Goal: Task Accomplishment & Management: Use online tool/utility

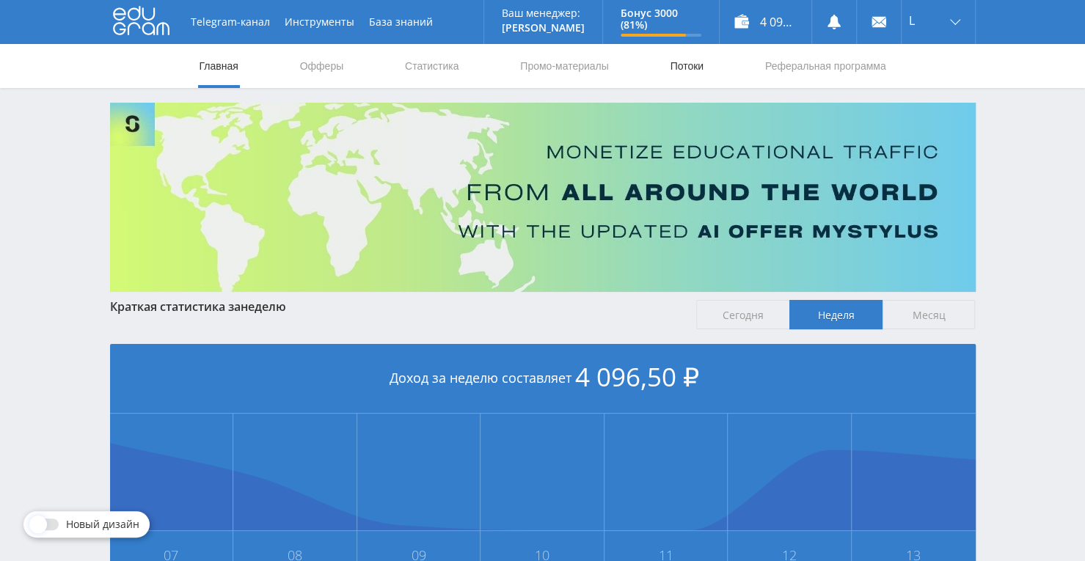
click at [687, 68] on link "Потоки" at bounding box center [687, 66] width 37 height 44
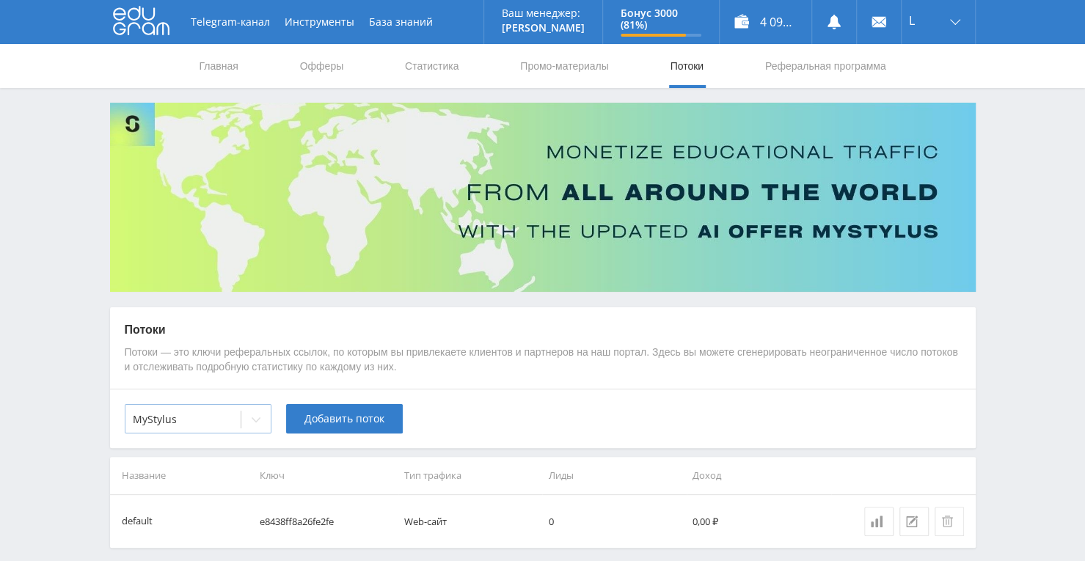
click at [264, 423] on div at bounding box center [255, 419] width 29 height 29
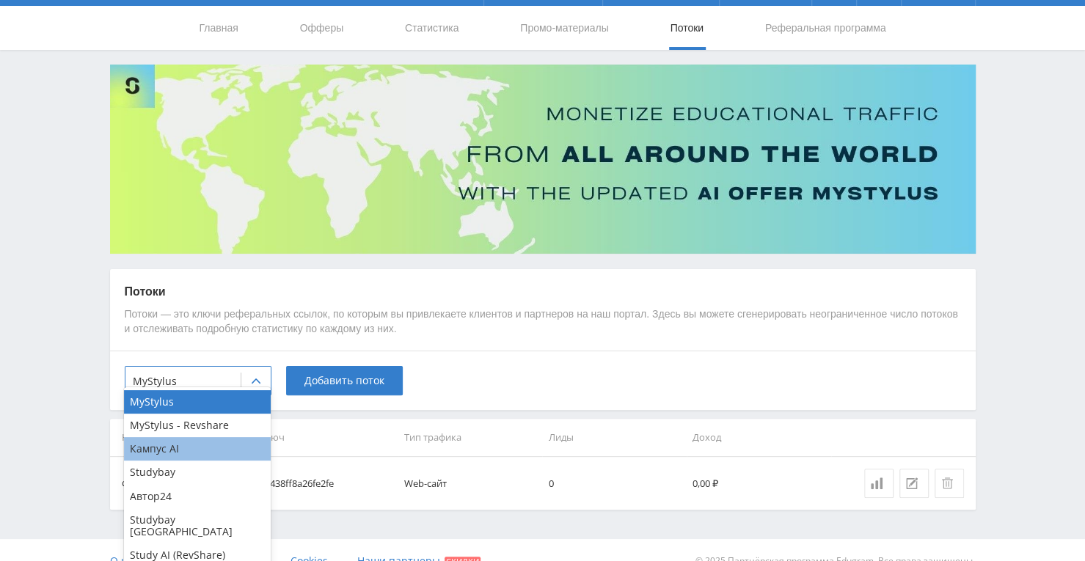
scroll to position [59, 0]
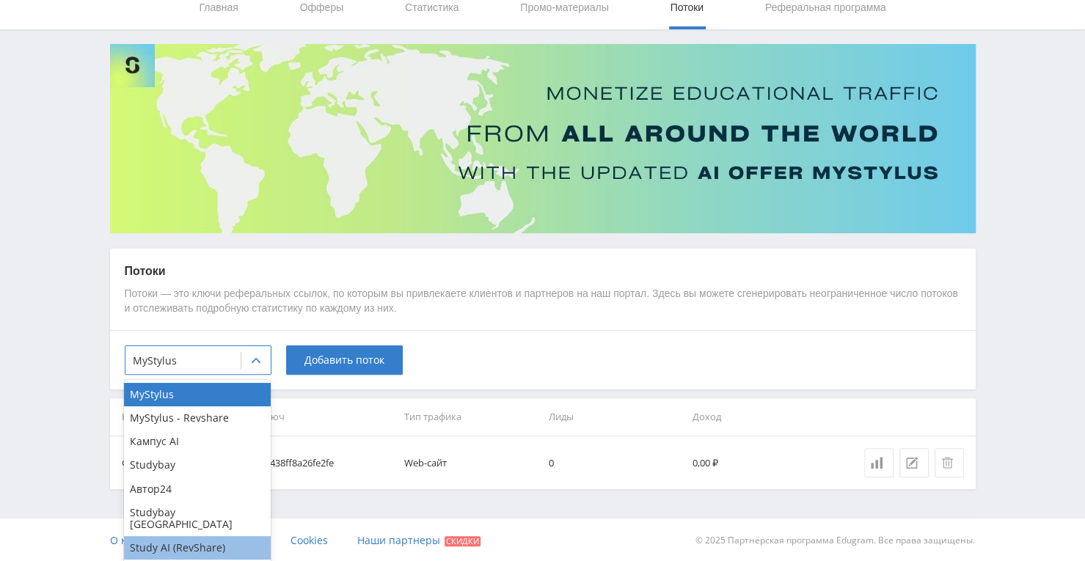
click at [189, 541] on div "Study AI (RevShare)" at bounding box center [197, 548] width 147 height 23
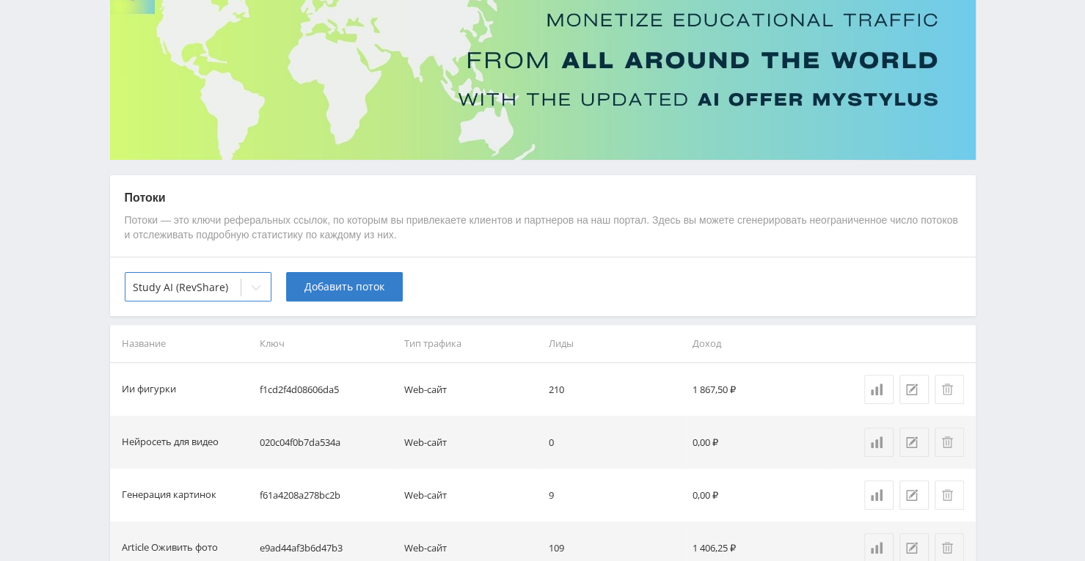
scroll to position [279, 0]
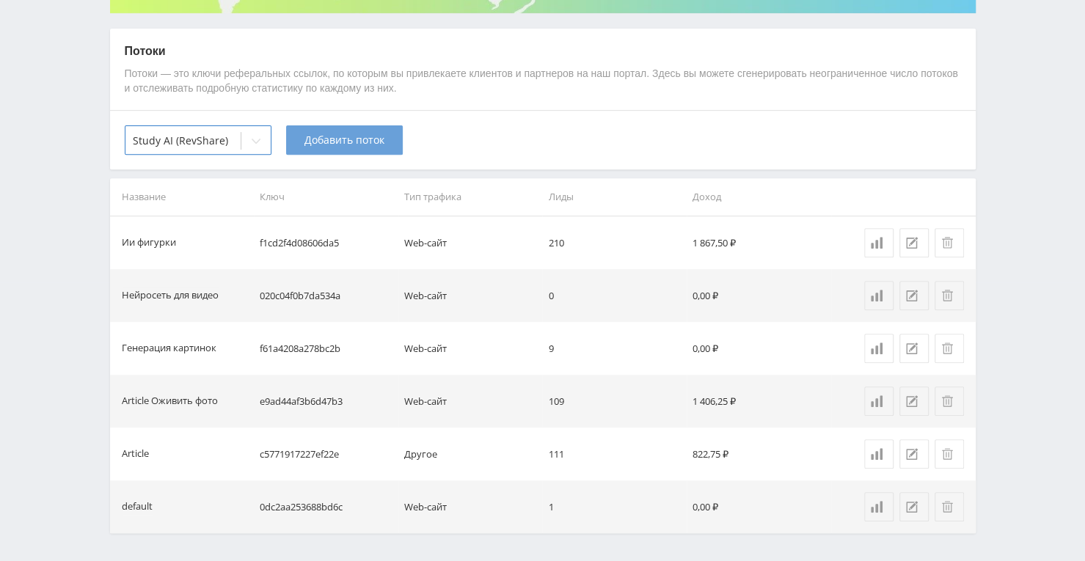
click at [383, 148] on button "Добавить поток" at bounding box center [344, 140] width 117 height 29
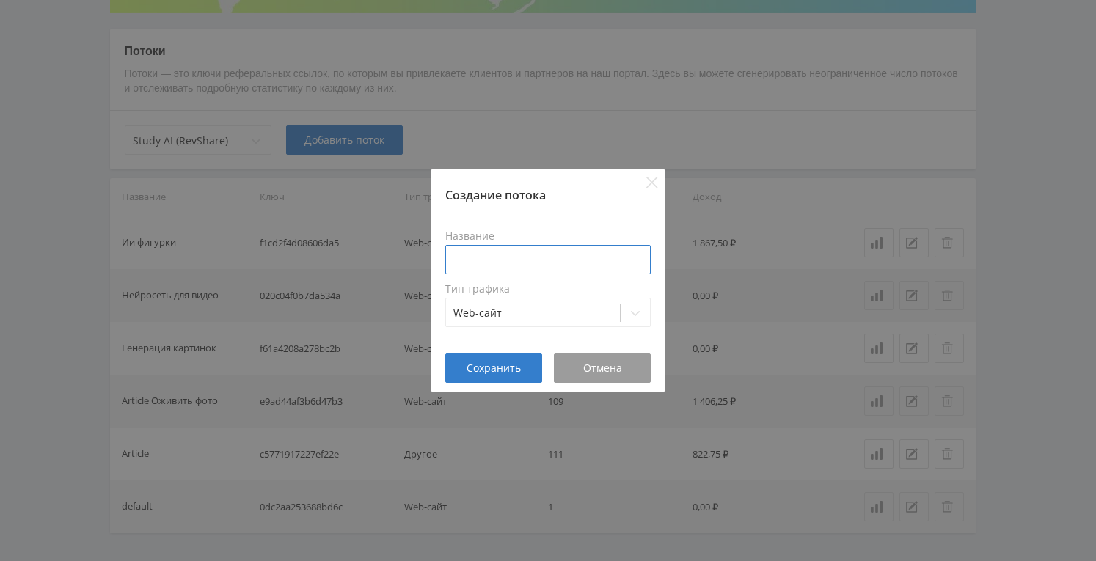
click at [464, 248] on input at bounding box center [548, 259] width 206 height 29
type input "Нейросеть клинг"
click at [517, 358] on button "Сохранить" at bounding box center [493, 368] width 97 height 29
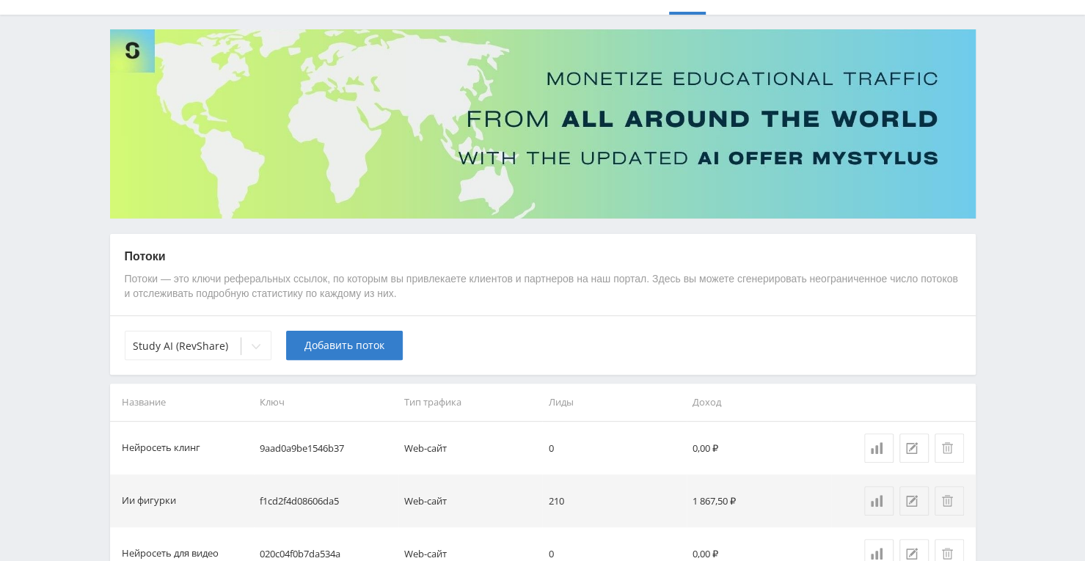
scroll to position [0, 0]
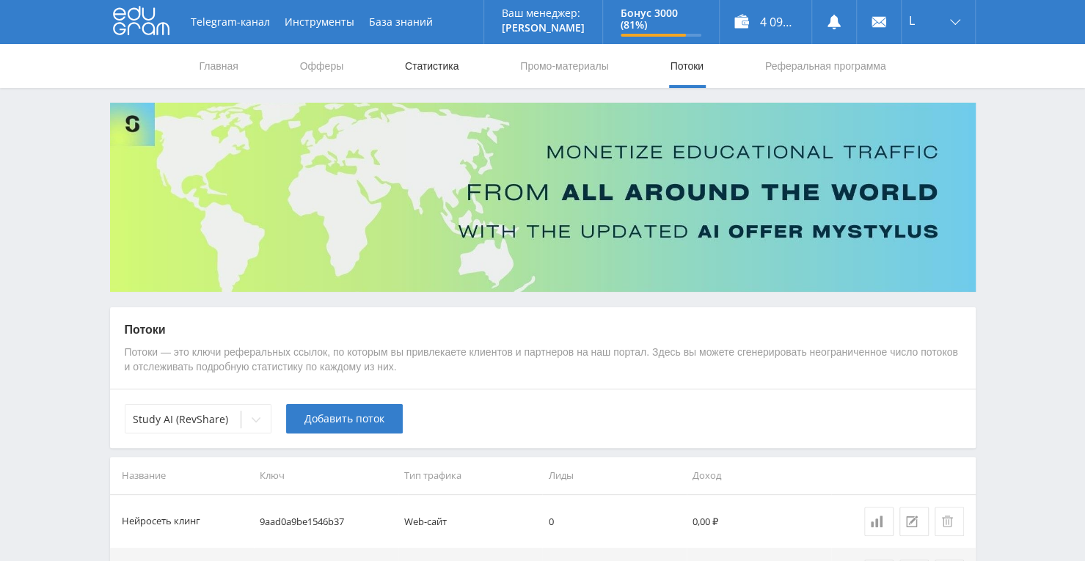
click at [417, 68] on link "Статистика" at bounding box center [432, 66] width 57 height 44
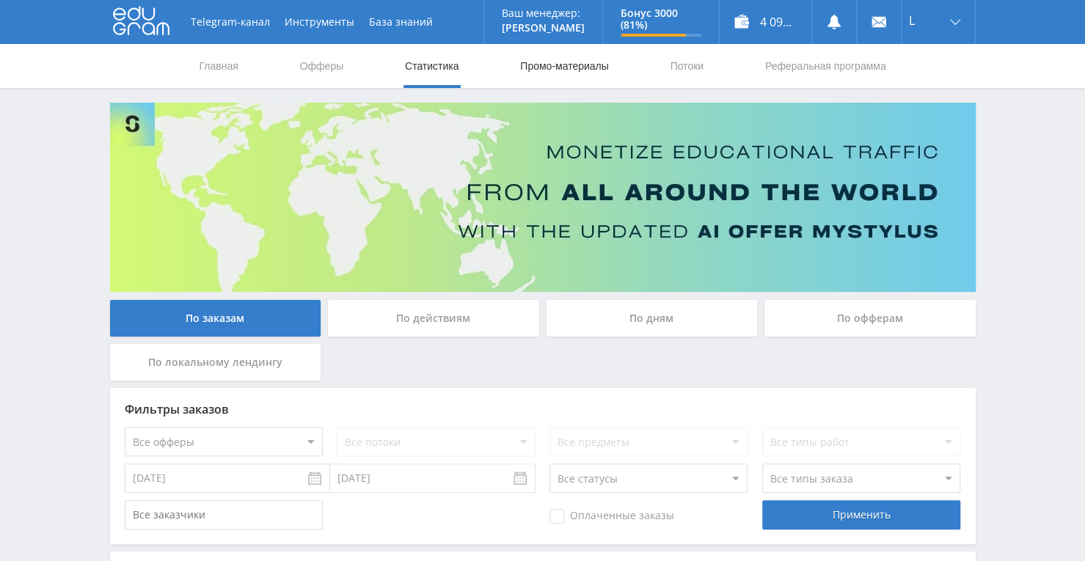
click at [528, 61] on link "Промо-материалы" at bounding box center [564, 66] width 91 height 44
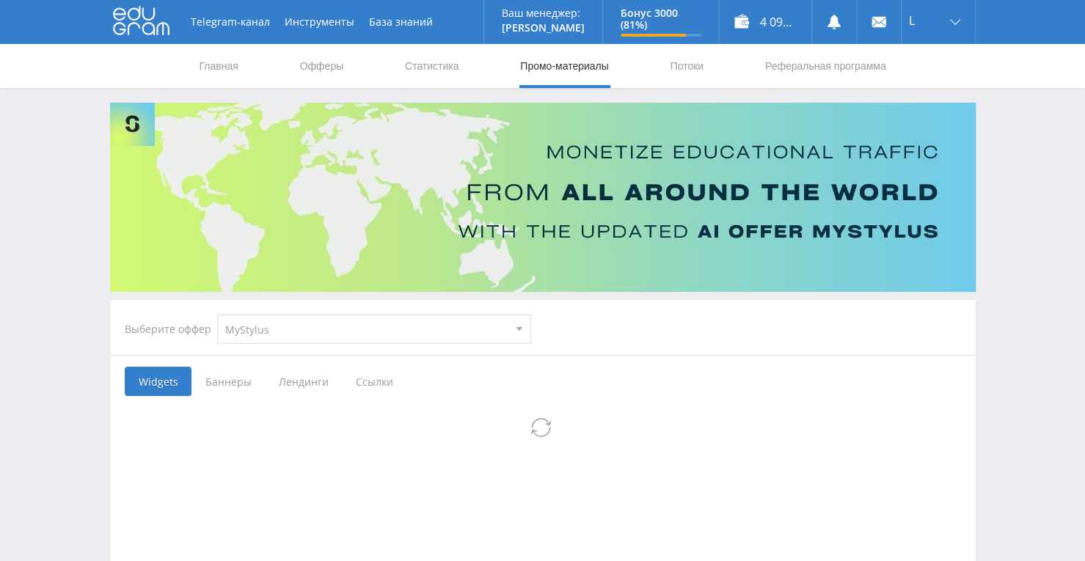
select select "376"
click at [217, 315] on select "MyStylus MyStylus - Revshare Кампус AI Studybay Автор24 Studybay [GEOGRAPHIC_DA…" at bounding box center [374, 329] width 314 height 29
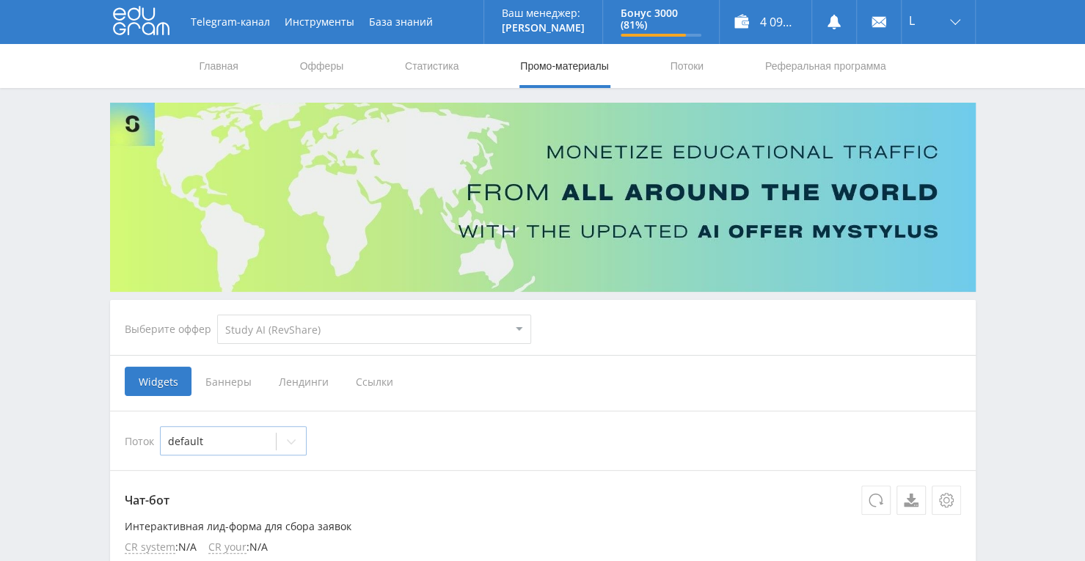
select select "376"
click at [221, 384] on span "Ссылки" at bounding box center [224, 381] width 65 height 29
click at [0, 0] on input "Ссылки" at bounding box center [0, 0] width 0 height 0
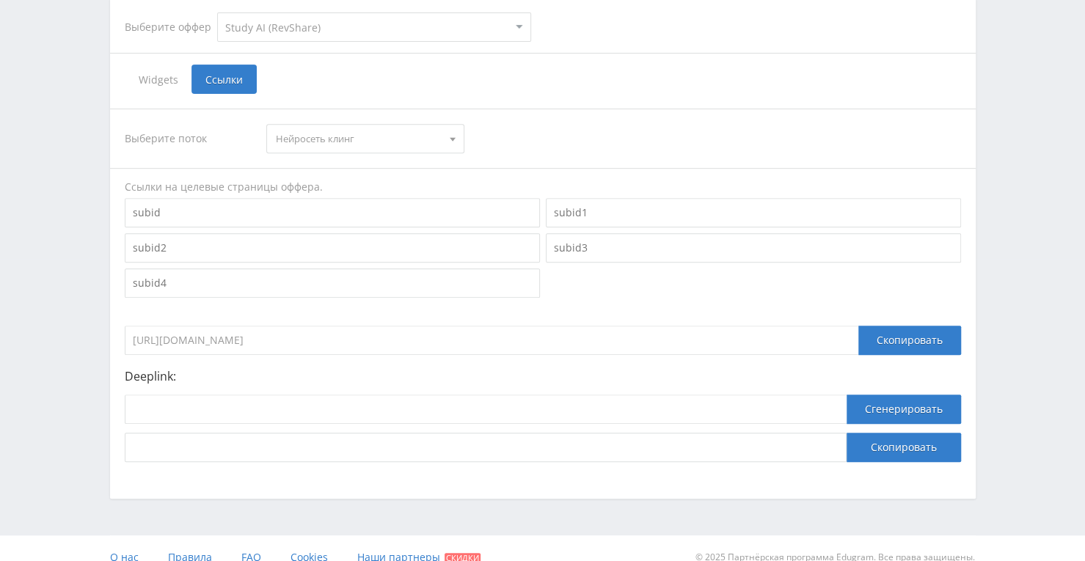
scroll to position [319, 0]
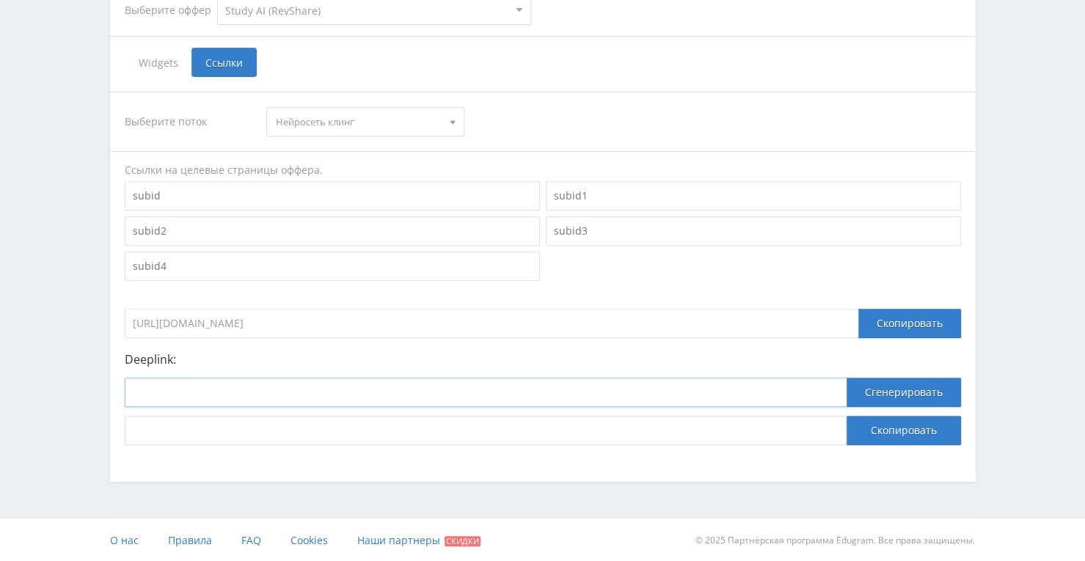
click at [375, 388] on input at bounding box center [486, 392] width 722 height 29
paste input "[URL]"
type input "[URL]"
click at [929, 390] on button "Сгенерировать" at bounding box center [904, 392] width 114 height 29
click at [869, 435] on button "Скопировать" at bounding box center [904, 430] width 114 height 29
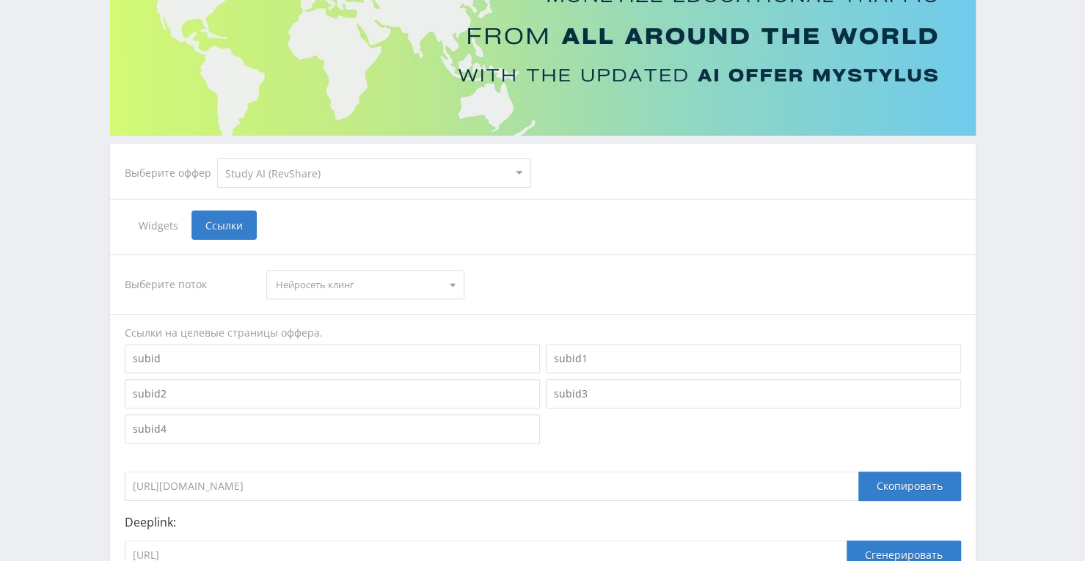
scroll to position [0, 0]
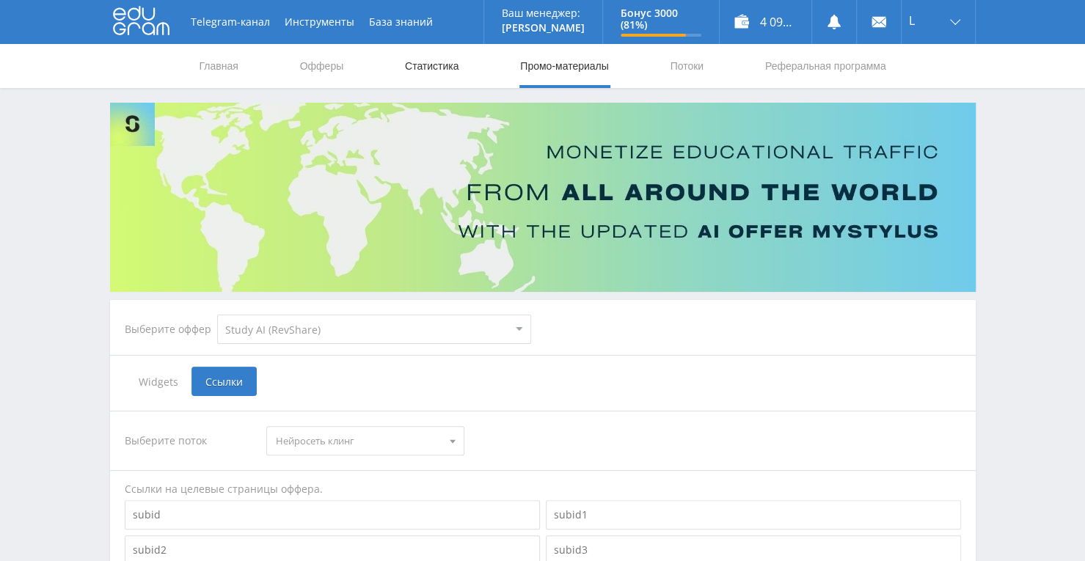
click at [451, 63] on link "Статистика" at bounding box center [432, 66] width 57 height 44
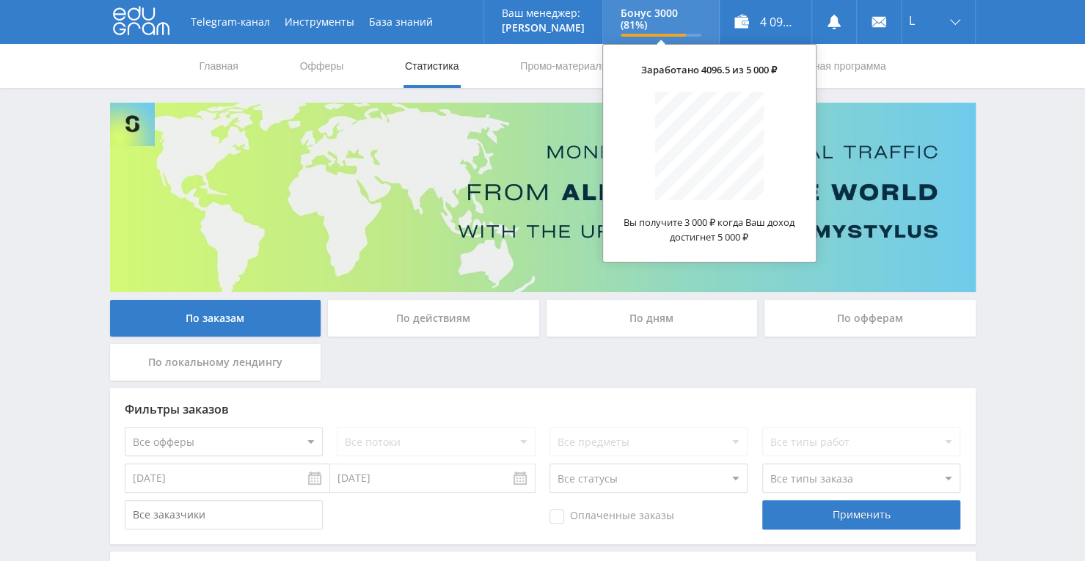
click at [661, 14] on p "Бонус 3000 (81%)" at bounding box center [661, 18] width 81 height 23
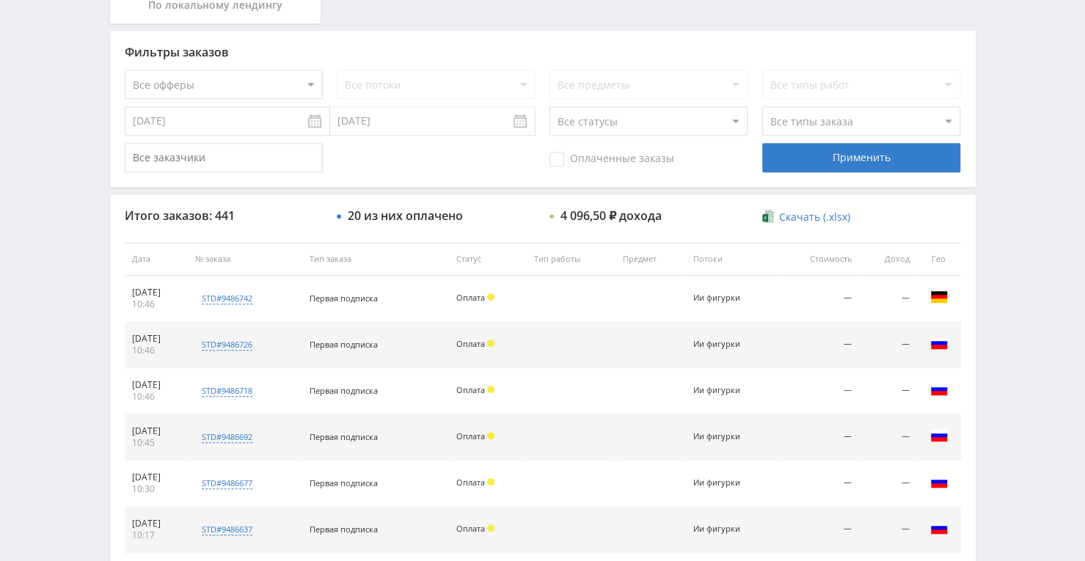
scroll to position [440, 0]
